Goal: Find specific page/section: Find specific page/section

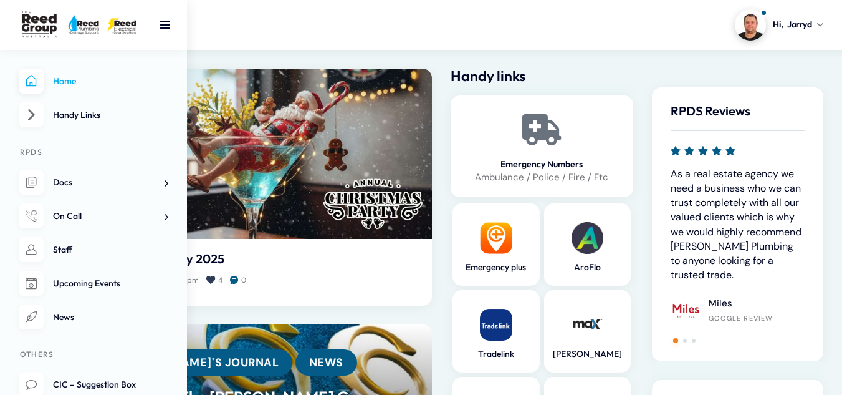
click at [172, 183] on nav "Home Handy Links RPDS Docs AroFlo Rollout Plumbing Regs and Notes Toolbox notes…" at bounding box center [93, 222] width 187 height 345
click at [169, 183] on nav "Home Handy Links RPDS Docs AroFlo Rollout Plumbing Regs and Notes Toolbox notes…" at bounding box center [93, 222] width 187 height 345
click at [166, 183] on span at bounding box center [161, 182] width 13 height 13
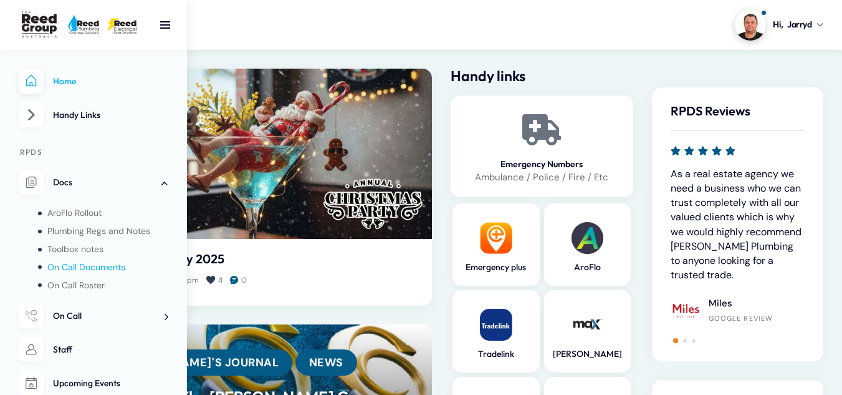
click at [99, 267] on span "On Call Documents" at bounding box center [86, 266] width 78 height 11
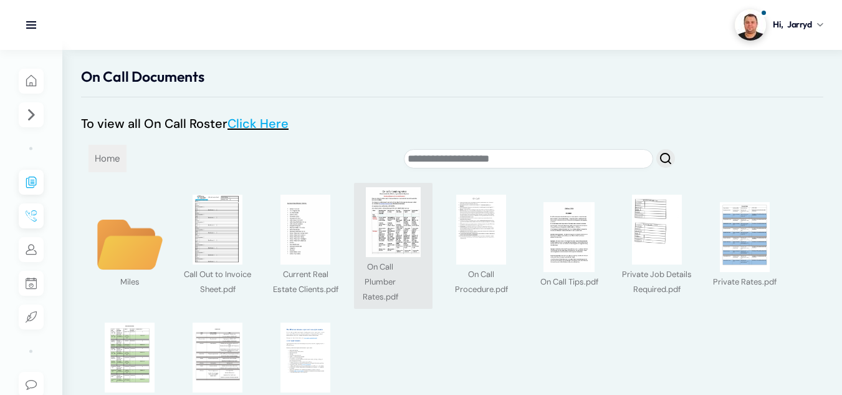
click at [387, 232] on img at bounding box center [393, 222] width 70 height 70
click at [0, 0] on div at bounding box center [0, 0] width 0 height 0
